Goal: Find contact information: Find contact information

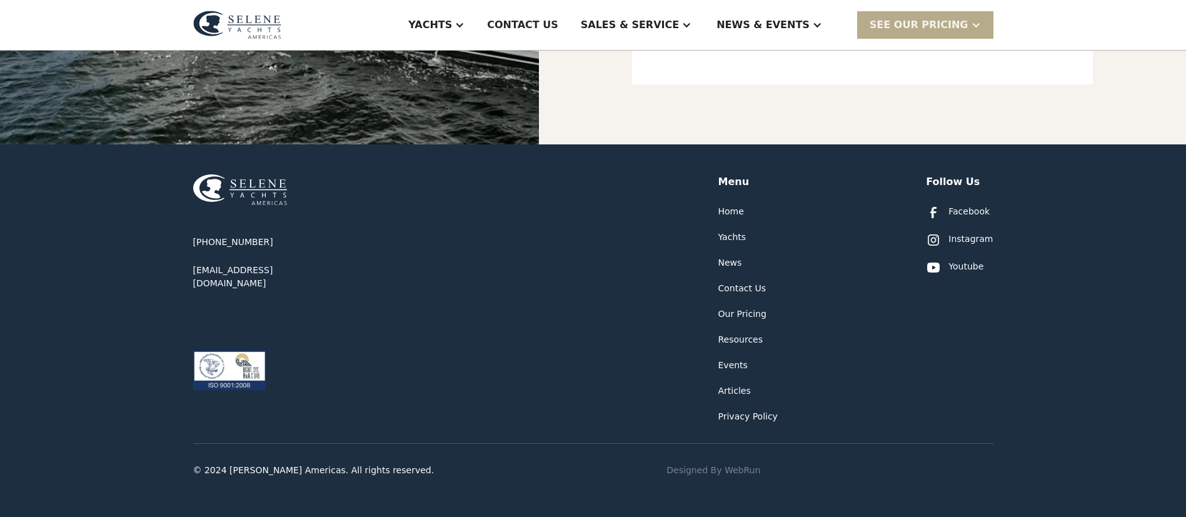
scroll to position [625, 0]
click at [739, 286] on div "Contact Us" at bounding box center [742, 288] width 48 height 13
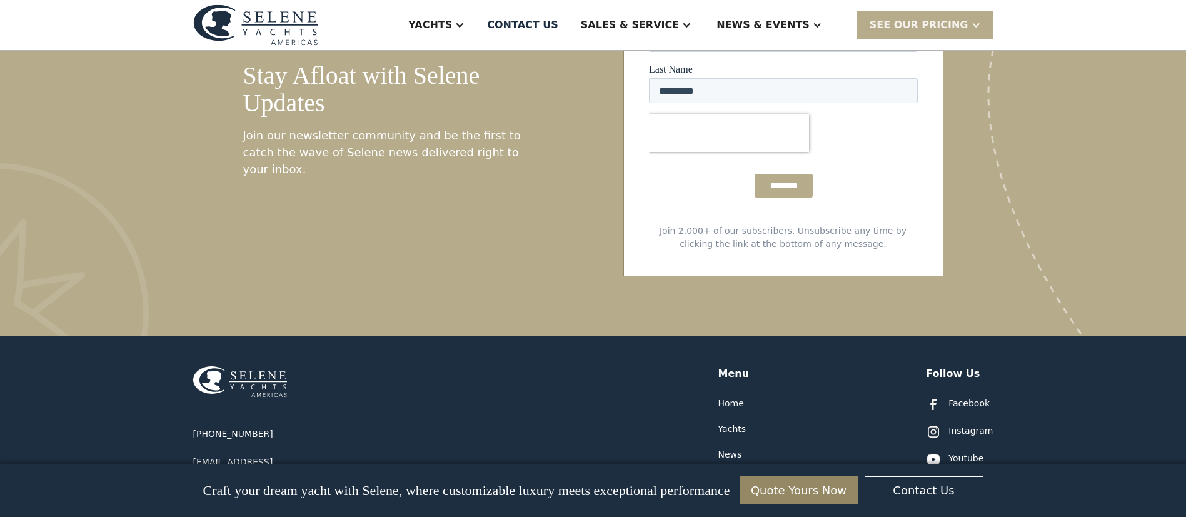
scroll to position [6469, 0]
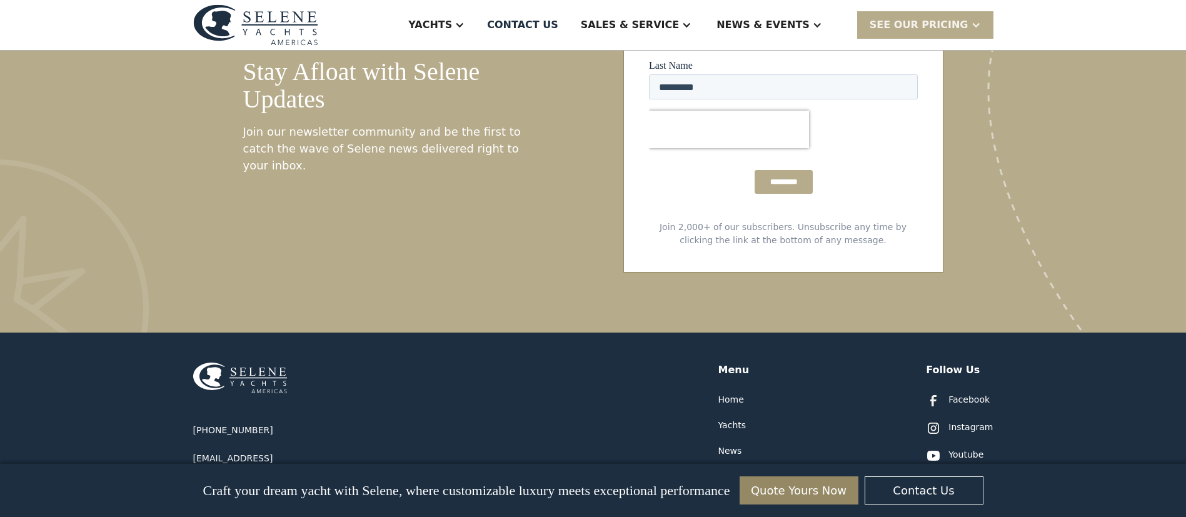
click at [263, 424] on div "[PHONE_NUMBER] [EMAIL_ADDRESS][DOMAIN_NAME]" at bounding box center [268, 451] width 150 height 54
drag, startPoint x: 303, startPoint y: 283, endPoint x: 191, endPoint y: 252, distance: 115.6
click at [191, 333] on div "[PHONE_NUMBER] [EMAIL_ADDRESS][DOMAIN_NAME] Menu Home Yachts News Contact Us Ou…" at bounding box center [593, 519] width 1186 height 373
copy div "[PHONE_NUMBER] [EMAIL_ADDRESS][DOMAIN_NAME]"
